Goal: Task Accomplishment & Management: Manage account settings

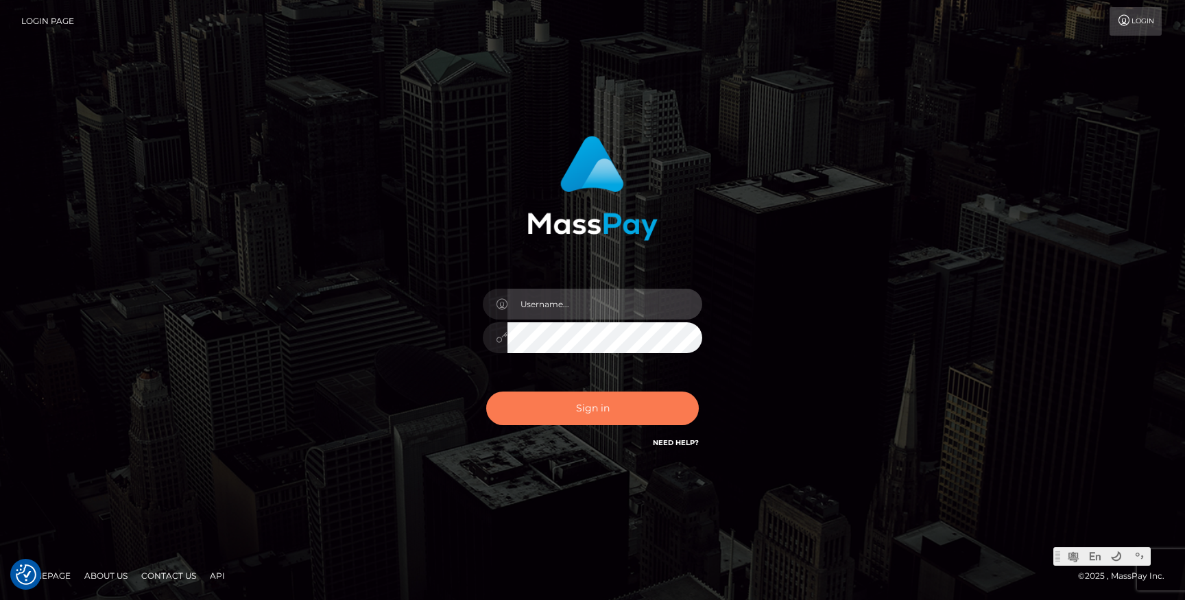
type input "Jonhill.barry"
click at [546, 399] on button "Sign in" at bounding box center [592, 409] width 213 height 34
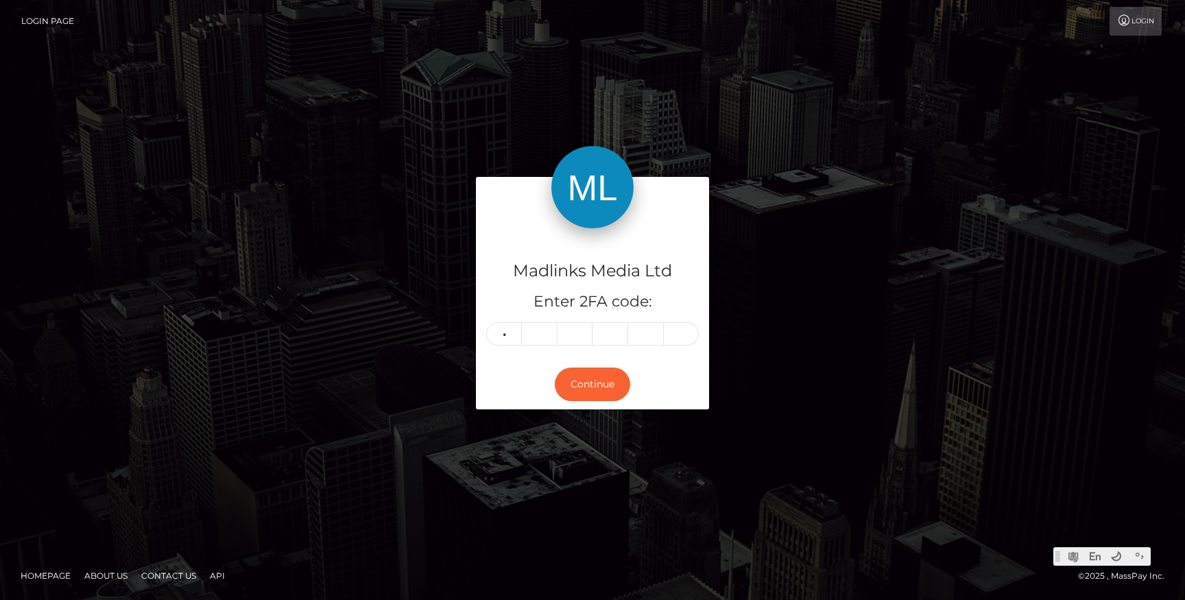
type input "5"
type input "4"
type input "8"
type input "7"
type input "4"
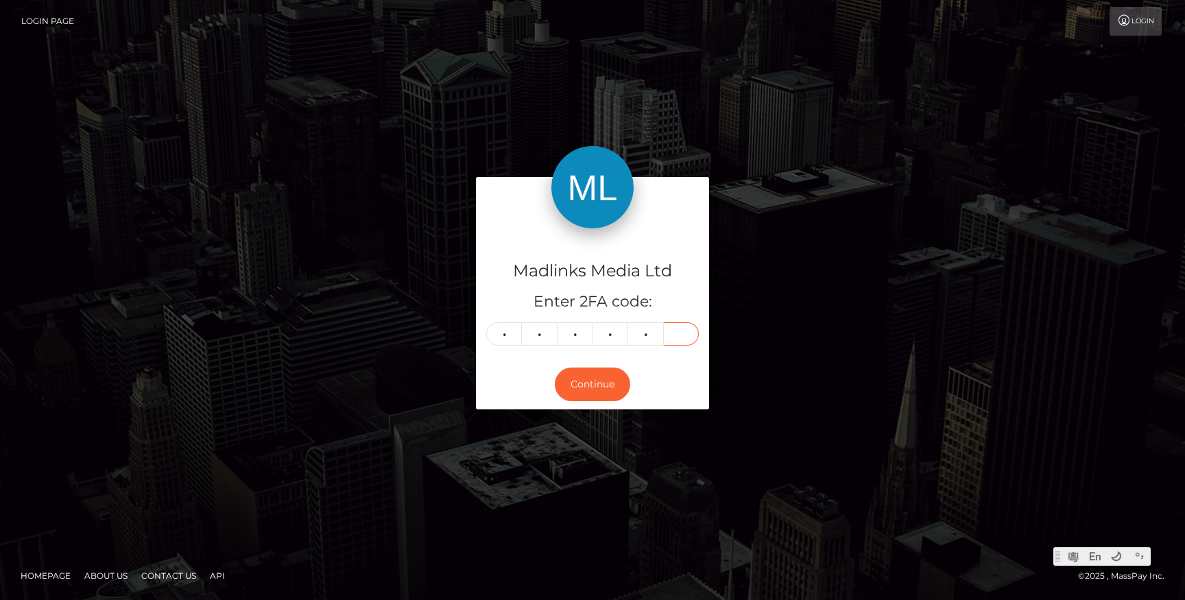
type input "9"
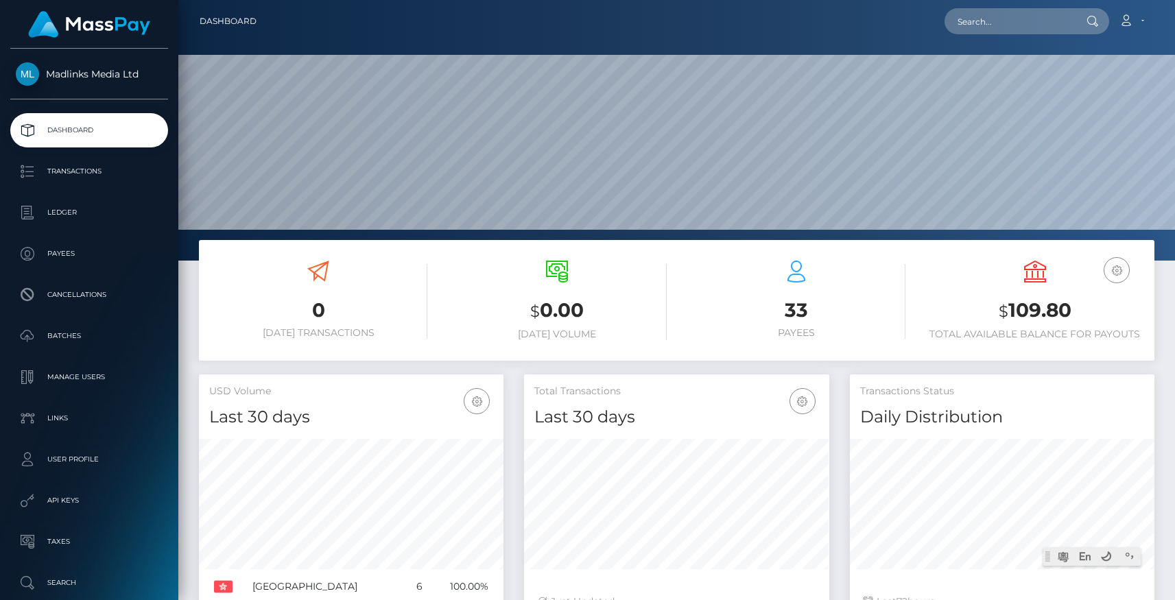
scroll to position [243, 304]
click at [70, 170] on p "Transactions" at bounding box center [89, 171] width 147 height 21
